Goal: Register for event/course

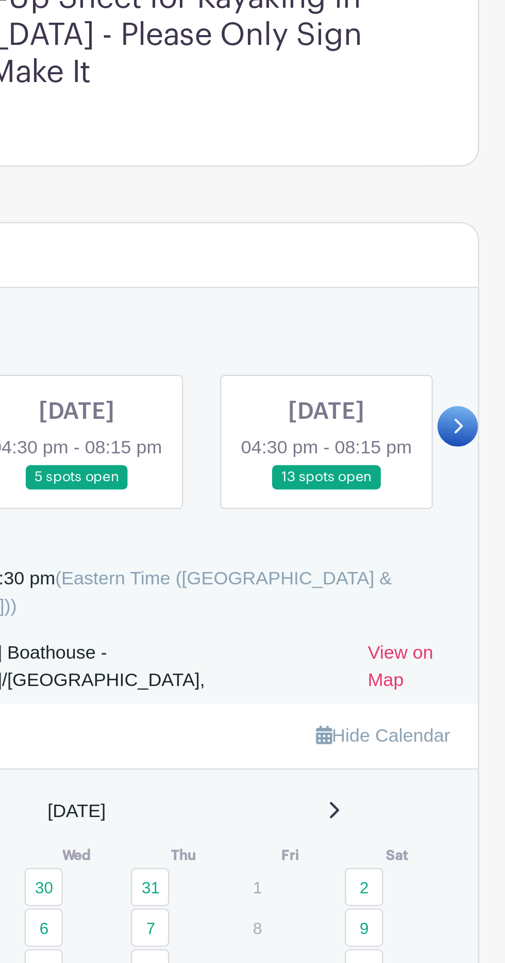
click at [364, 551] on link at bounding box center [364, 551] width 0 height 0
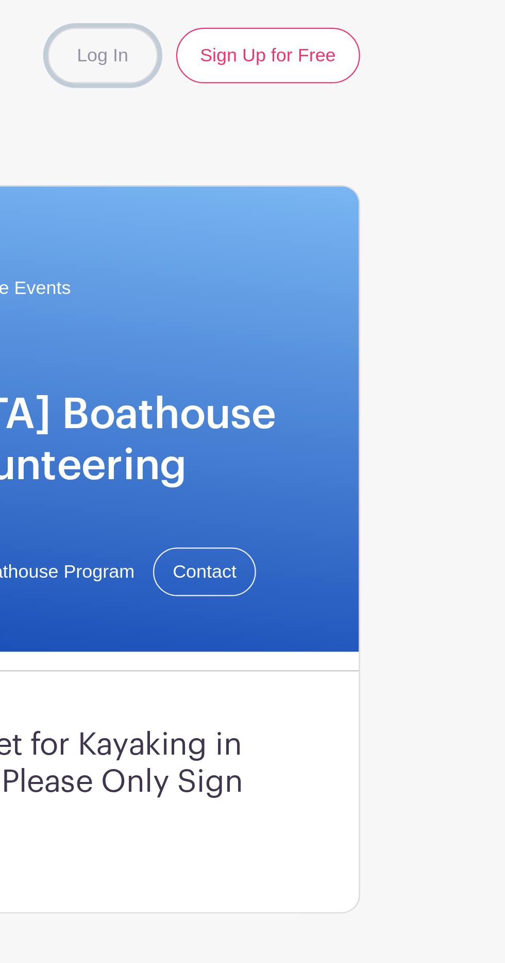
click at [322, 30] on link "Log In" at bounding box center [317, 24] width 48 height 25
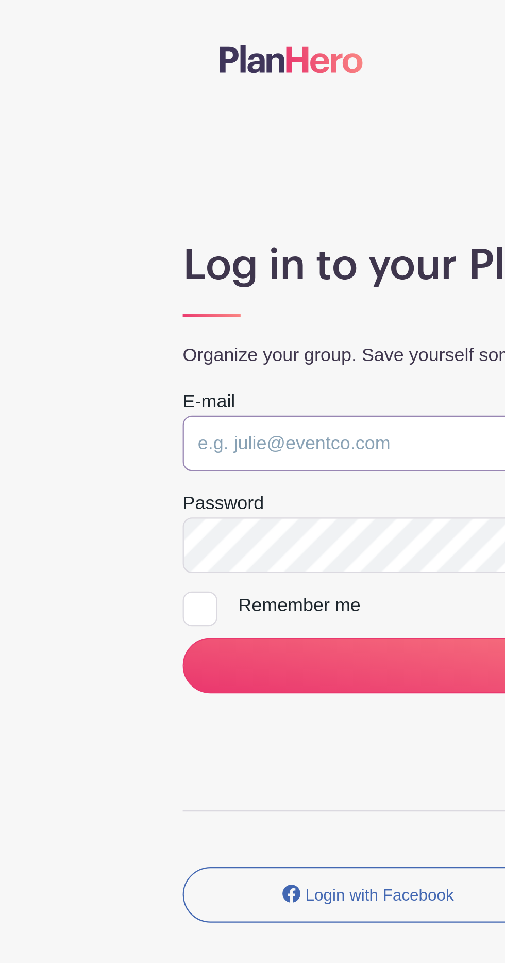
click at [138, 196] on input "email" at bounding box center [252, 197] width 342 height 25
type input "[EMAIL_ADDRESS][DOMAIN_NAME]"
click at [81, 284] on input "LOG IN" at bounding box center [252, 296] width 342 height 25
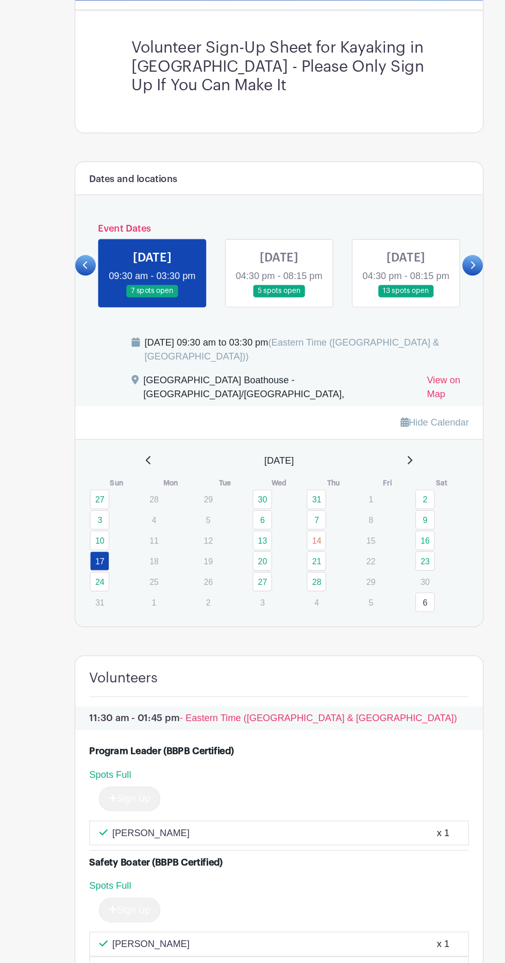
scroll to position [257, 0]
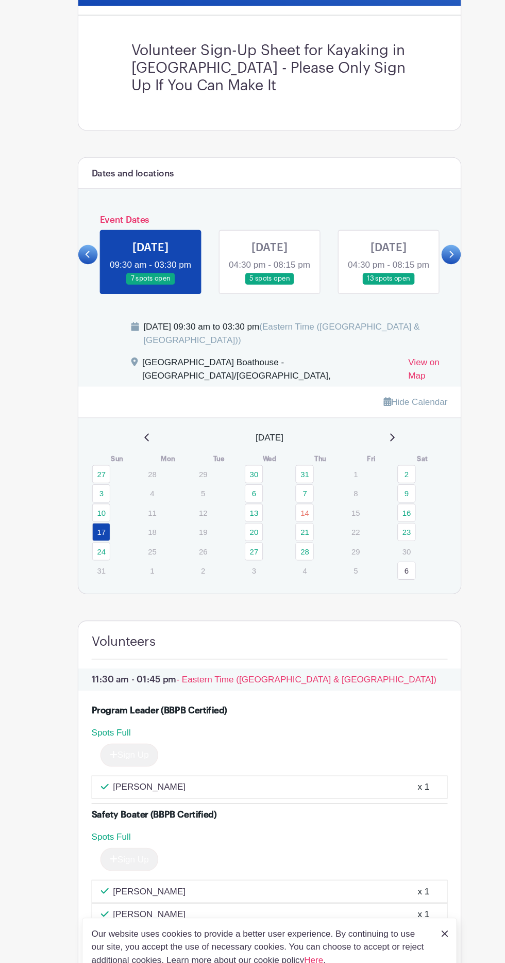
click at [364, 268] on link at bounding box center [364, 268] width 0 height 0
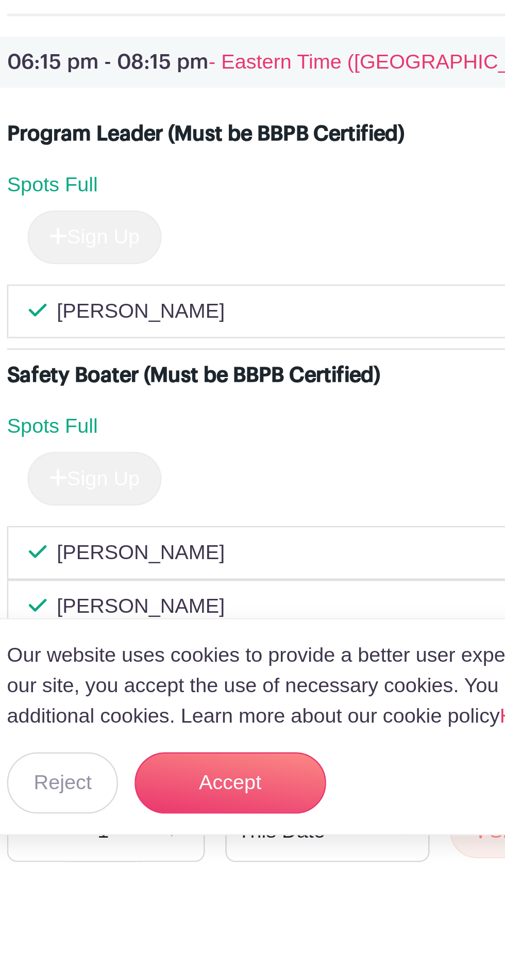
scroll to position [715, 0]
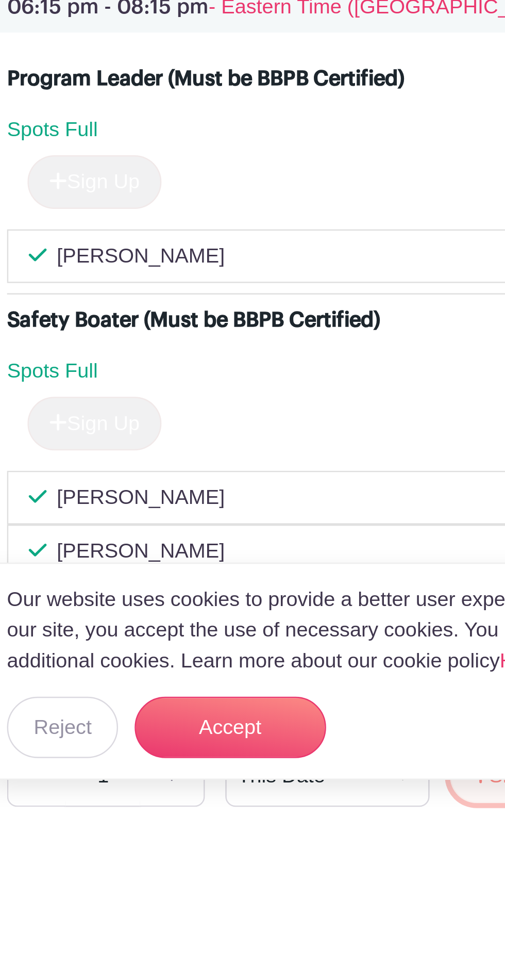
click at [276, 942] on icon "submit" at bounding box center [277, 945] width 7 height 7
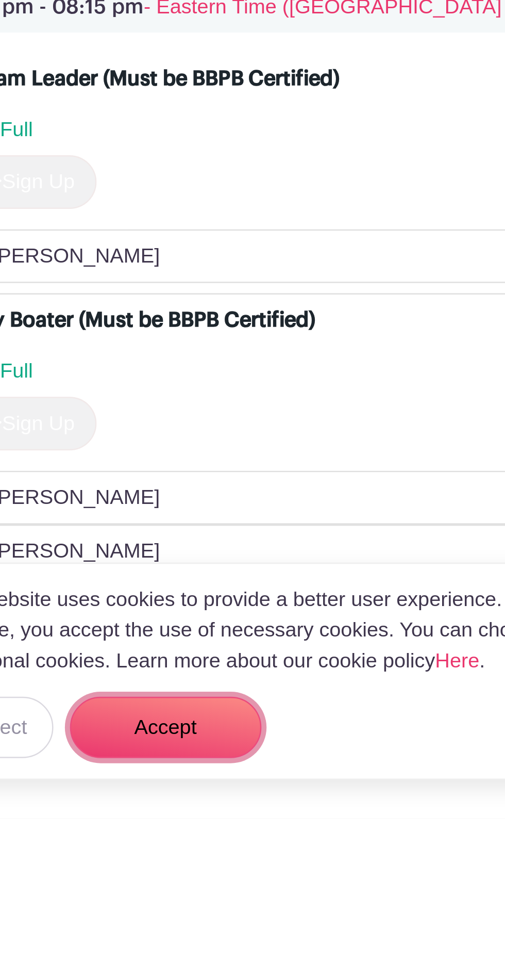
click at [190, 938] on button "Accept" at bounding box center [176, 926] width 77 height 25
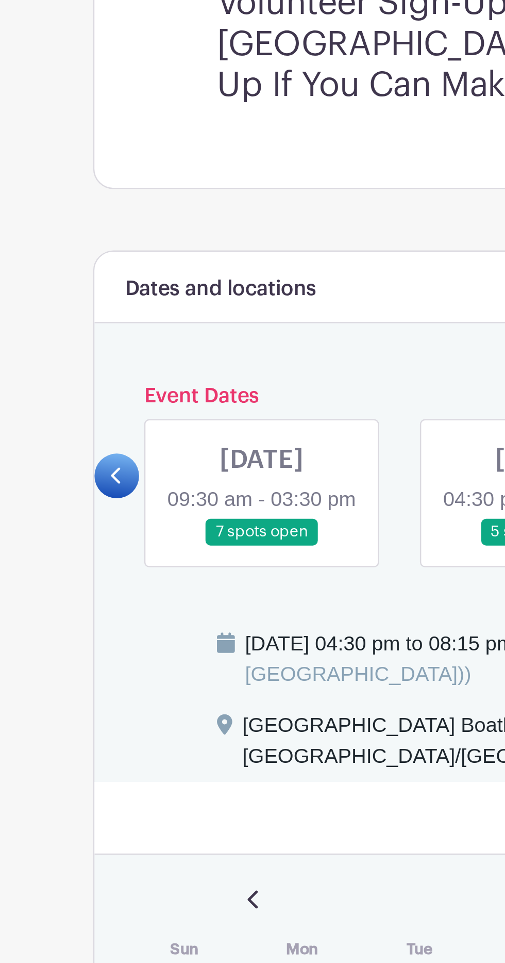
scroll to position [304, 0]
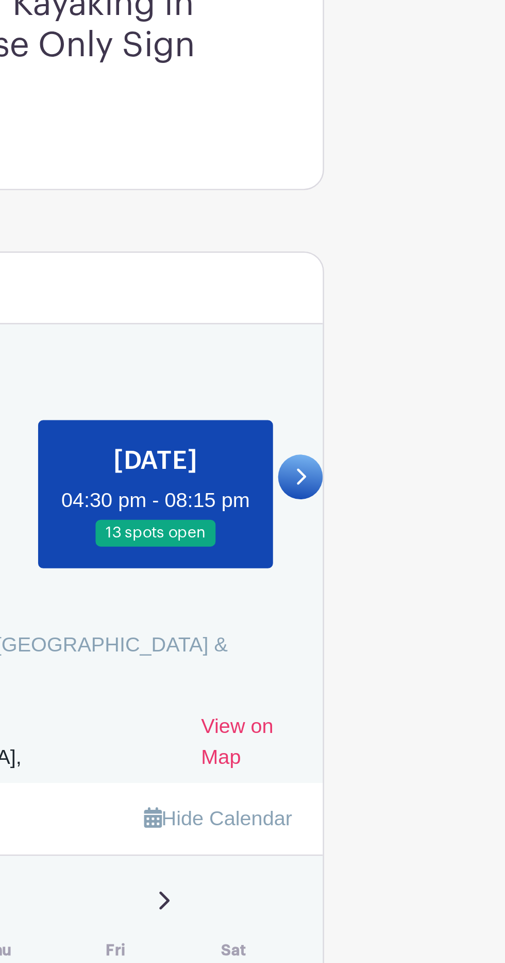
click at [423, 196] on icon at bounding box center [422, 193] width 5 height 8
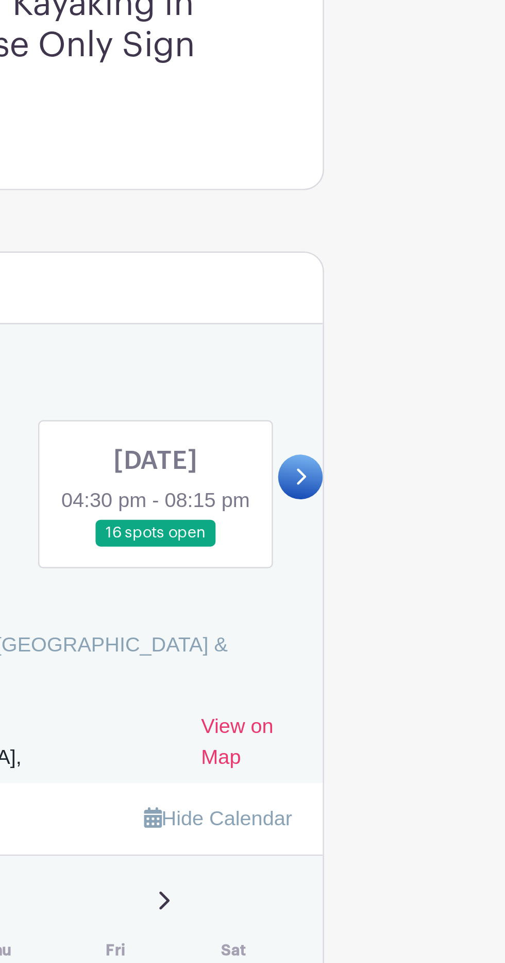
click at [423, 196] on icon at bounding box center [422, 193] width 5 height 8
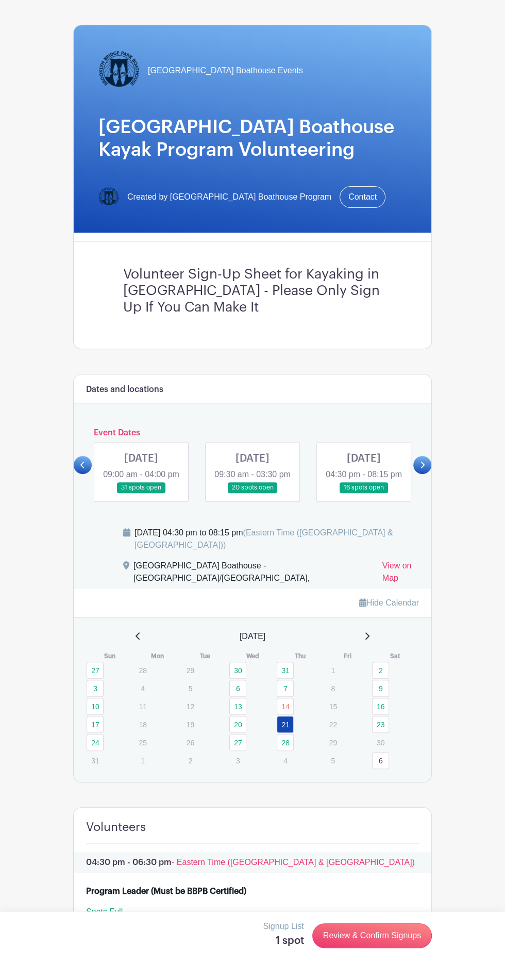
scroll to position [31, 0]
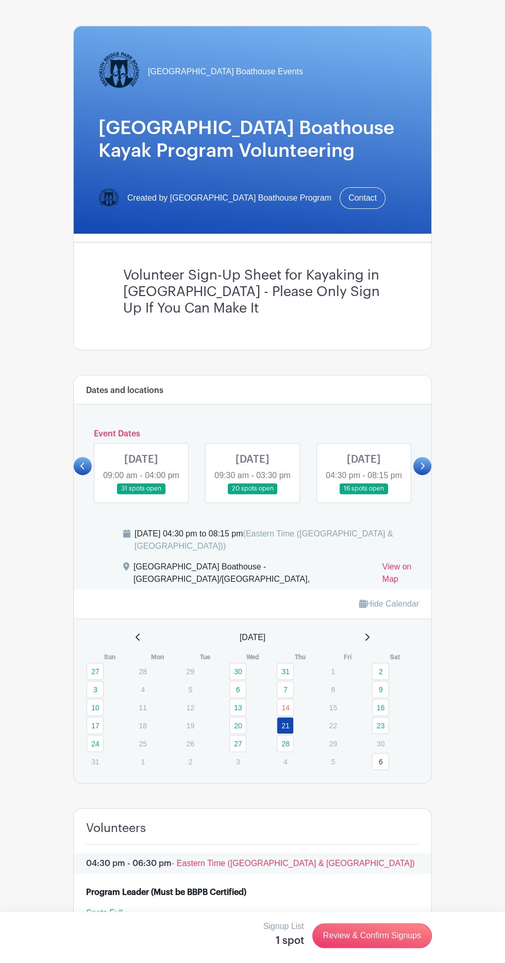
click at [423, 470] on icon at bounding box center [422, 466] width 5 height 8
click at [141, 494] on link at bounding box center [141, 494] width 0 height 0
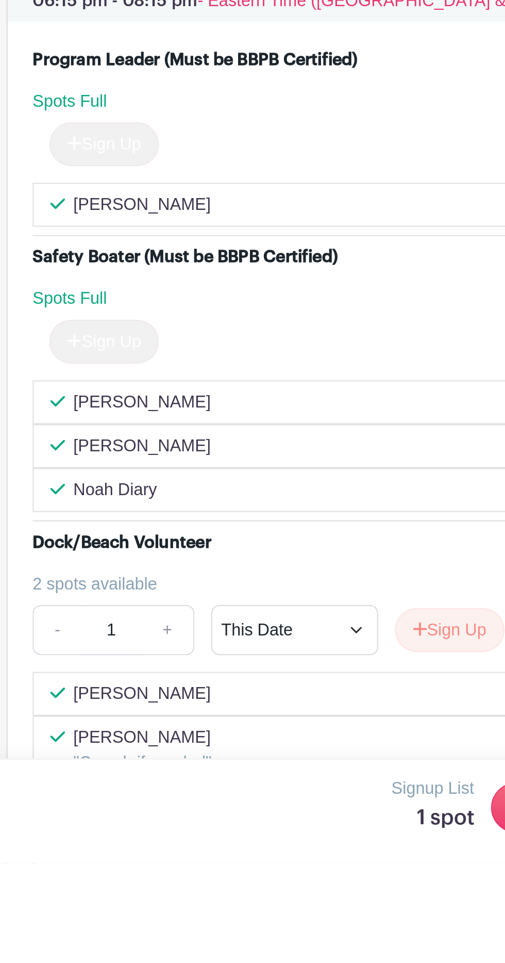
scroll to position [813, 0]
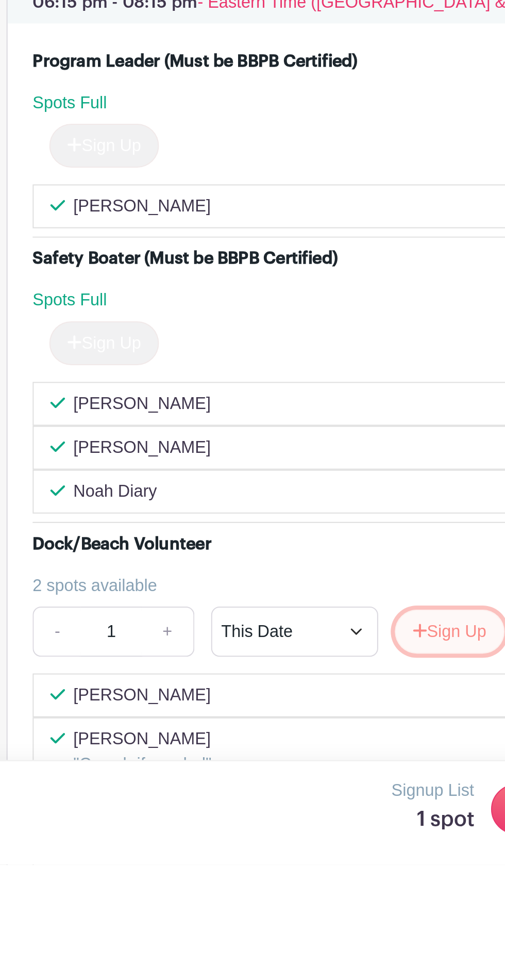
click at [285, 848] on button "Sign Up" at bounding box center [292, 848] width 54 height 22
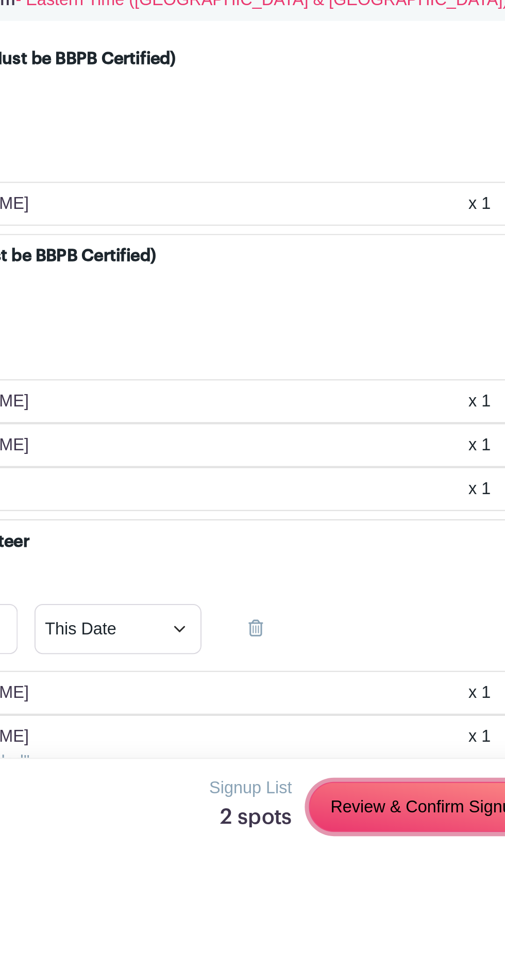
click at [358, 948] on link "Review & Confirm Signups" at bounding box center [372, 935] width 120 height 25
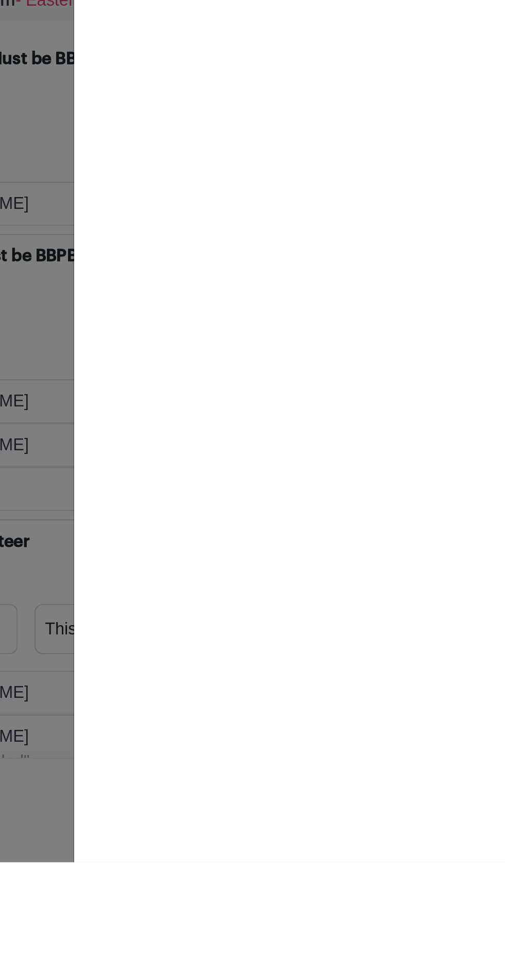
click at [321, 830] on div "Your Signup List Thursday, August 21, 2025 from 04:30 pm to 08:15 pm Brooklyn B…" at bounding box center [350, 481] width 309 height 963
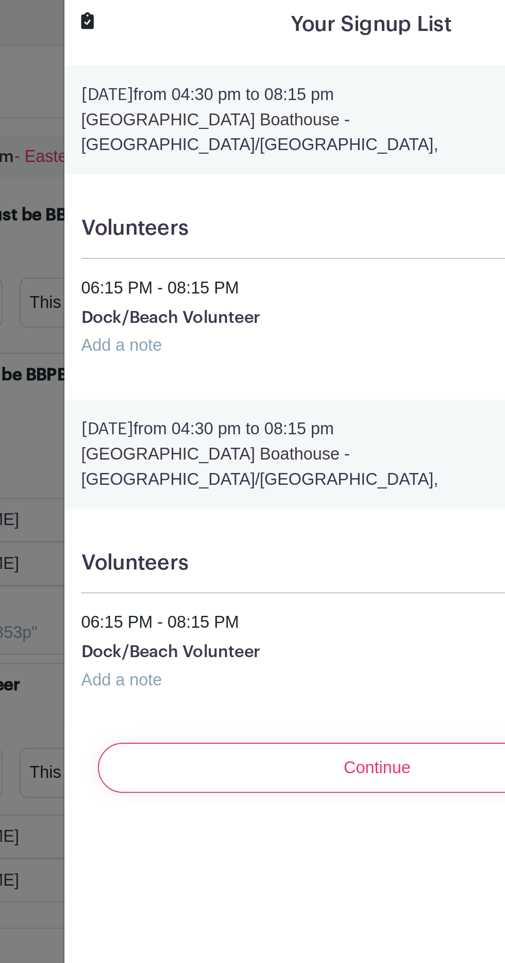
click at [358, 370] on input "Continue" at bounding box center [351, 382] width 276 height 25
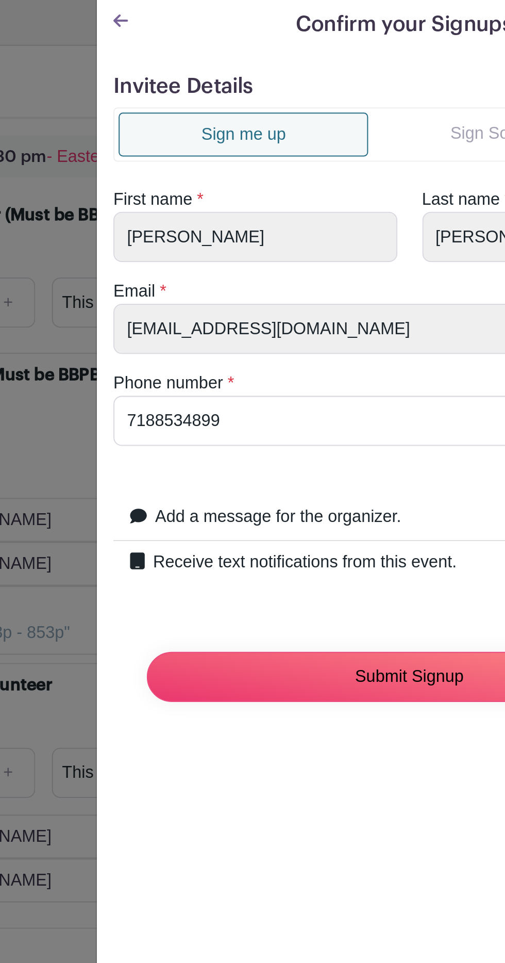
click at [332, 335] on input "Submit Signup" at bounding box center [350, 337] width 259 height 25
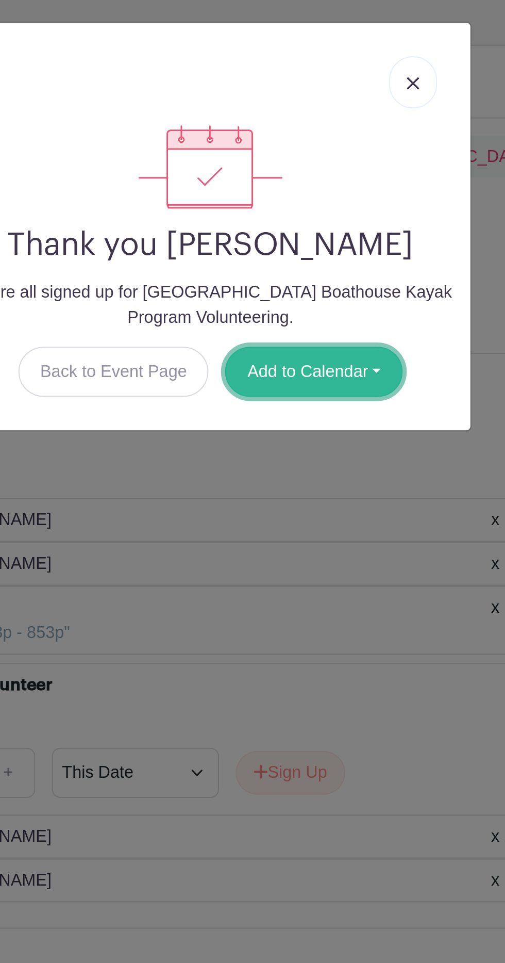
click at [313, 186] on button "Add to Calendar" at bounding box center [304, 187] width 88 height 25
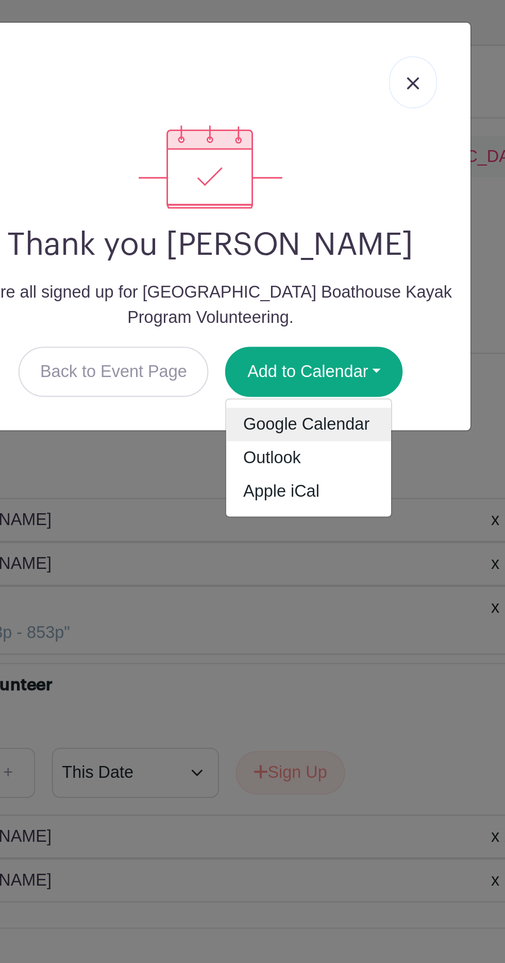
click at [324, 211] on link "Google Calendar" at bounding box center [300, 213] width 81 height 16
